Goal: Find specific page/section: Find specific page/section

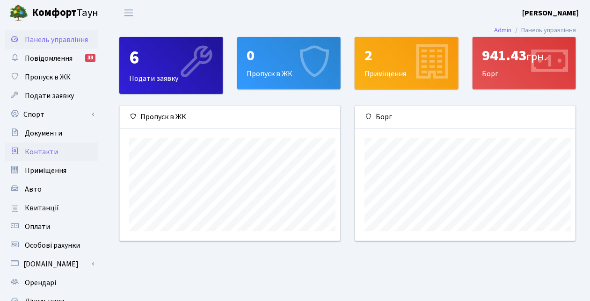
scroll to position [125, 221]
click at [494, 51] on div "941.43 грн." at bounding box center [524, 56] width 84 height 18
click at [32, 128] on span "Документи" at bounding box center [43, 133] width 37 height 10
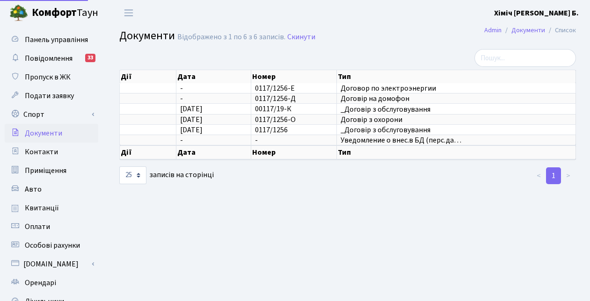
select select "25"
click at [27, 203] on span "Квитанції" at bounding box center [42, 208] width 34 height 10
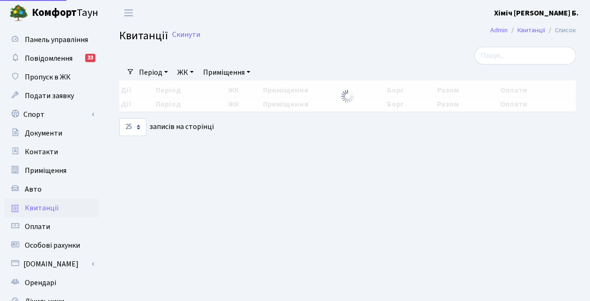
select select "25"
